Goal: Task Accomplishment & Management: Manage account settings

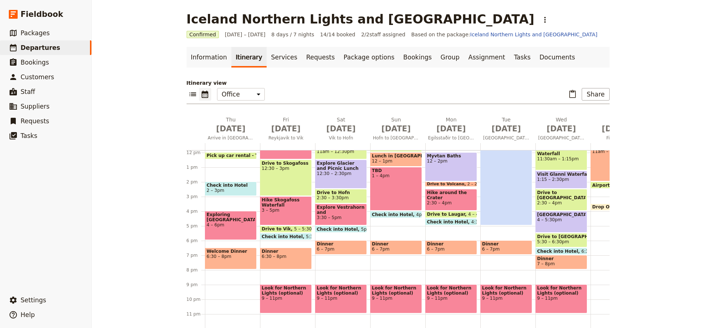
scroll to position [174, 0]
click at [234, 255] on span "6:30 – 8pm" at bounding box center [231, 256] width 48 height 5
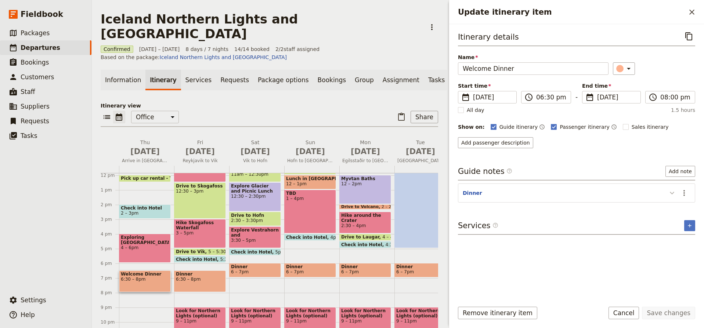
click at [673, 195] on icon "Update itinerary item" at bounding box center [671, 193] width 9 height 9
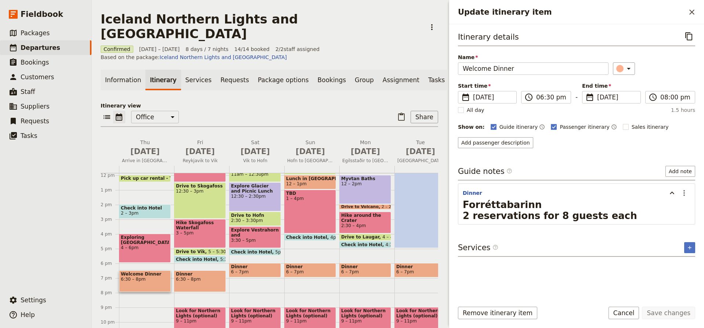
click at [603, 215] on h1 "Forréttabarinn 2 reservations for 8 guests each" at bounding box center [576, 210] width 228 height 22
click at [591, 215] on span "2 reservations for 8 guests each" at bounding box center [549, 215] width 174 height 11
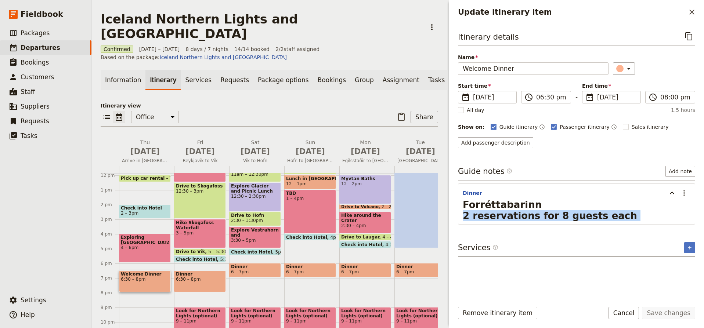
click at [591, 215] on span "2 reservations for 8 guests each" at bounding box center [549, 215] width 174 height 11
click at [603, 214] on h1 "Forréttabarinn 2 reservations for 8 guests each" at bounding box center [576, 210] width 228 height 22
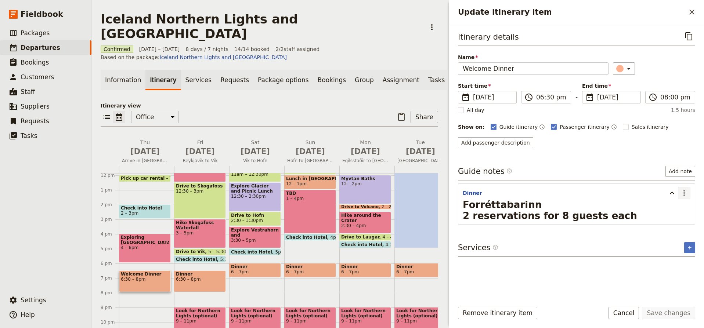
click at [685, 190] on icon "Actions" at bounding box center [683, 193] width 9 height 9
click at [670, 208] on span "Edit note" at bounding box center [662, 209] width 23 height 7
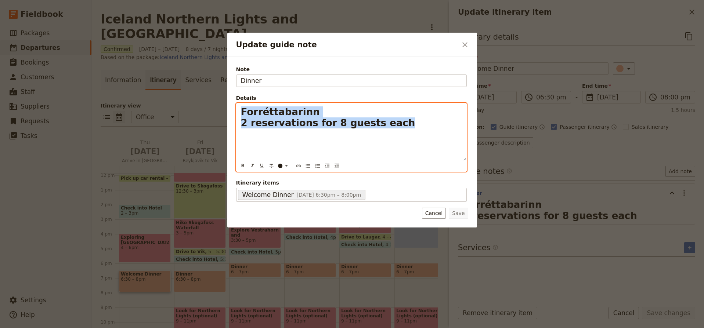
drag, startPoint x: 392, startPoint y: 124, endPoint x: 237, endPoint y: 104, distance: 156.2
click at [237, 104] on div "Forréttabarinn 2 reservations for 8 guests each" at bounding box center [351, 131] width 230 height 57
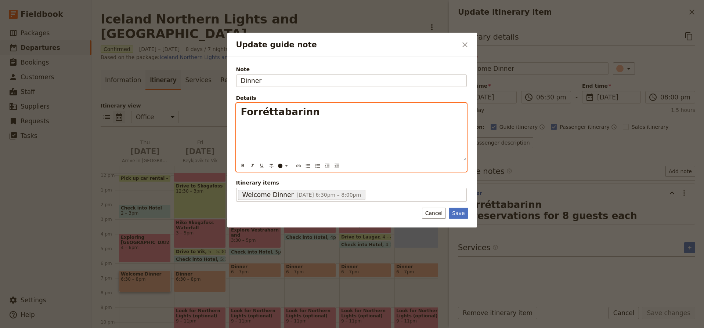
click at [293, 107] on span "Forréttabarinn" at bounding box center [280, 111] width 79 height 11
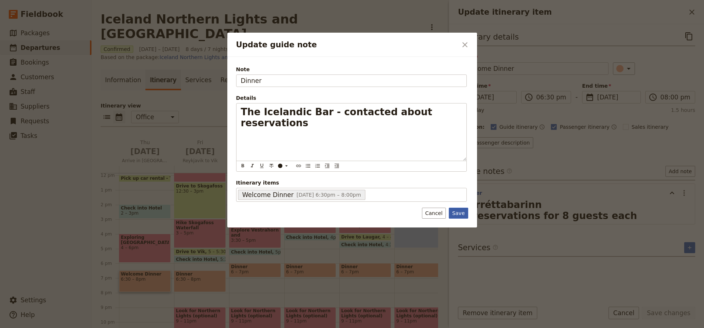
click at [460, 215] on div "Note Dinner Details The Icelandic Bar - contacted about reservations ​ ​ ​ ​ ​ …" at bounding box center [352, 142] width 250 height 171
click at [462, 212] on button "Save" at bounding box center [457, 213] width 19 height 11
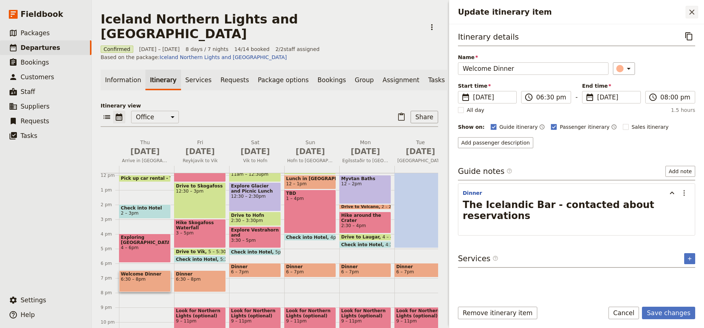
click at [691, 11] on icon "Close drawer" at bounding box center [691, 12] width 9 height 9
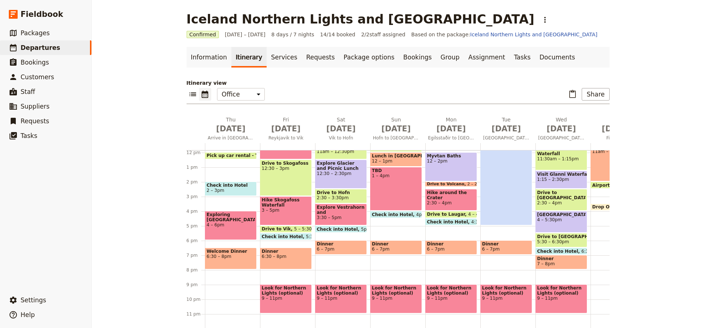
click at [555, 266] on span "7 – 8pm" at bounding box center [561, 263] width 48 height 5
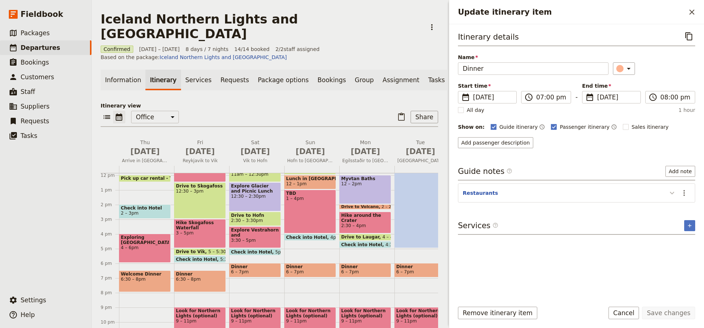
click at [672, 194] on icon "Update itinerary item" at bounding box center [671, 193] width 4 height 3
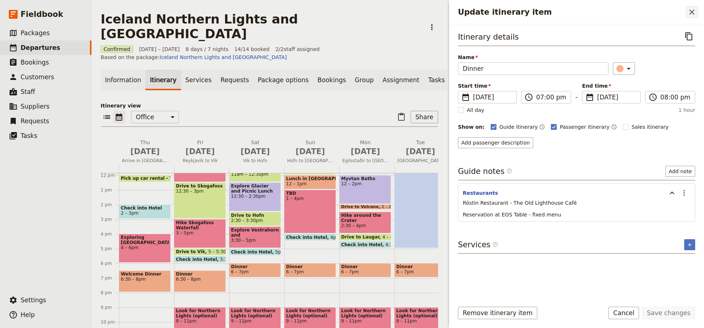
click at [689, 14] on icon "Close drawer" at bounding box center [691, 12] width 9 height 9
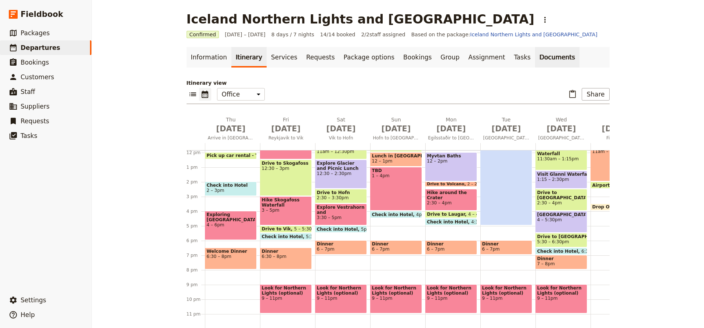
click at [536, 56] on link "Documents" at bounding box center [557, 57] width 44 height 21
